Goal: Use online tool/utility

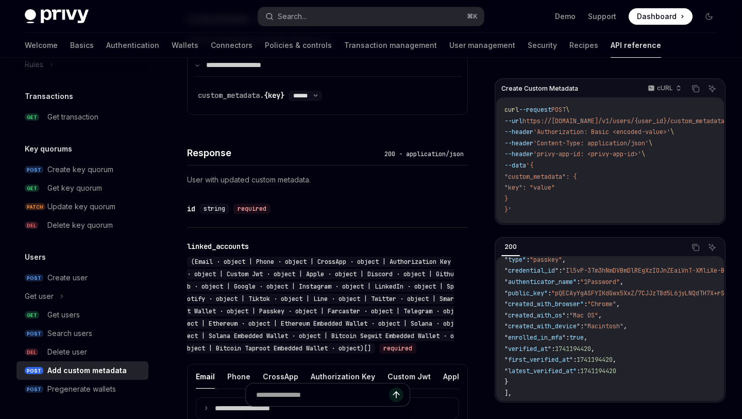
scroll to position [25, 0]
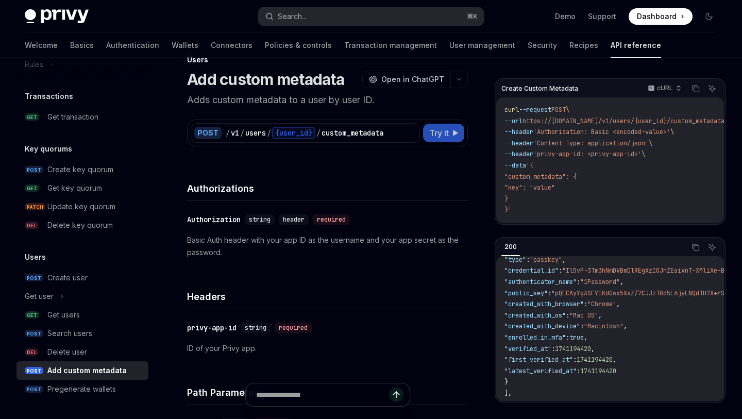
click at [456, 137] on button "Try it" at bounding box center [443, 133] width 41 height 19
type textarea "*"
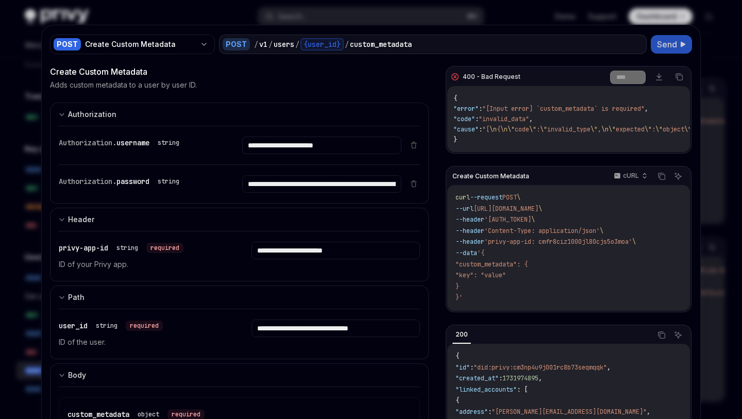
click at [674, 41] on span "Send" at bounding box center [667, 44] width 20 height 12
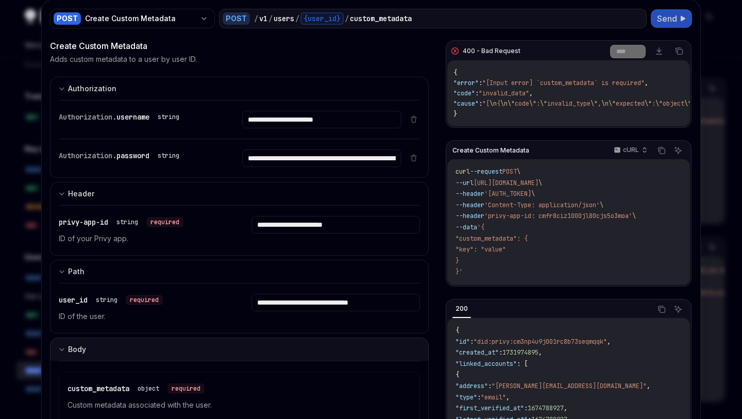
scroll to position [78, 0]
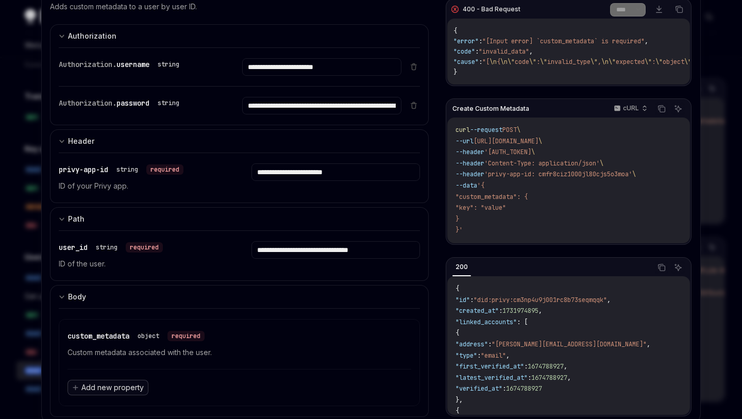
click at [112, 388] on span "Add new property" at bounding box center [112, 388] width 62 height 10
type input "****"
click at [222, 318] on div "custom_metadata object required Custom metadata associated with the user. Add n…" at bounding box center [239, 362] width 361 height 108
